Goal: Task Accomplishment & Management: Manage account settings

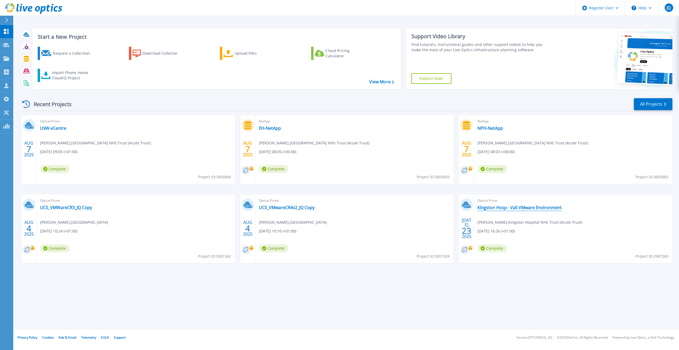
click at [518, 209] on link "KIngston Hosp - Vali VMware Environment" at bounding box center [520, 207] width 84 height 5
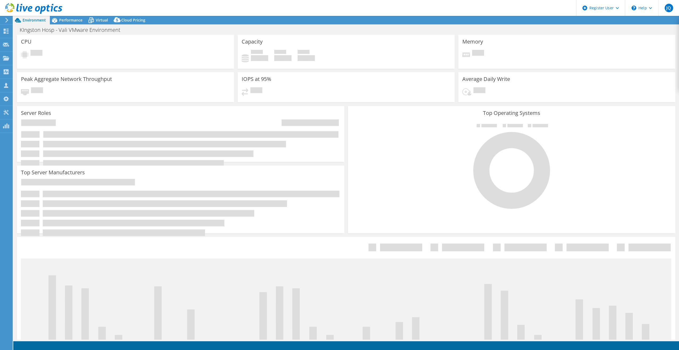
select select "EULondon"
select select "USD"
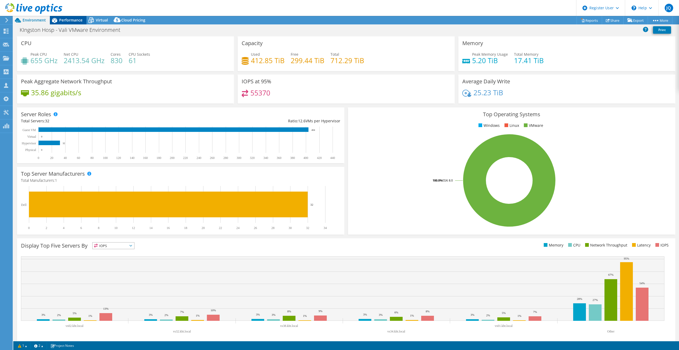
click at [68, 19] on span "Performance" at bounding box center [70, 20] width 23 height 5
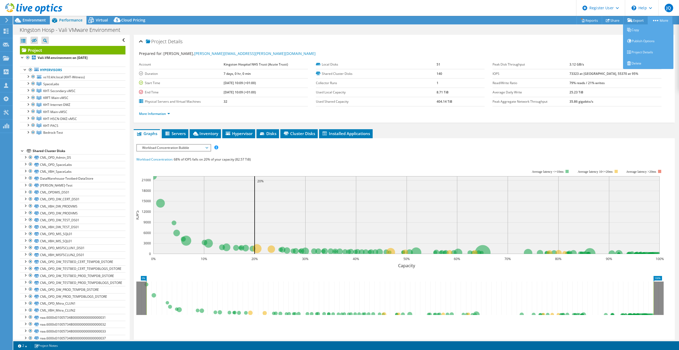
click at [653, 21] on icon at bounding box center [655, 20] width 5 height 1
click at [636, 52] on link "Project Details" at bounding box center [648, 52] width 50 height 11
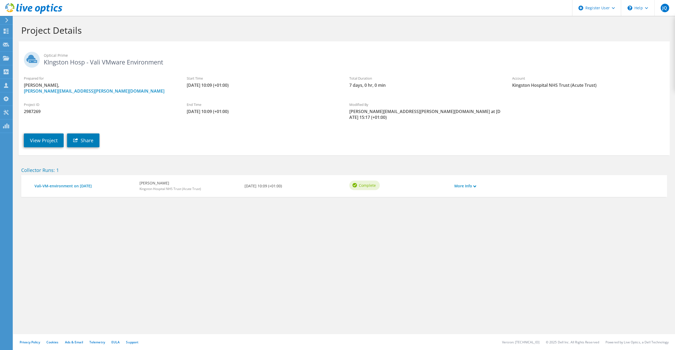
click at [33, 111] on span "2987269" at bounding box center [100, 112] width 152 height 6
copy span "2987269"
